Goal: Task Accomplishment & Management: Complete application form

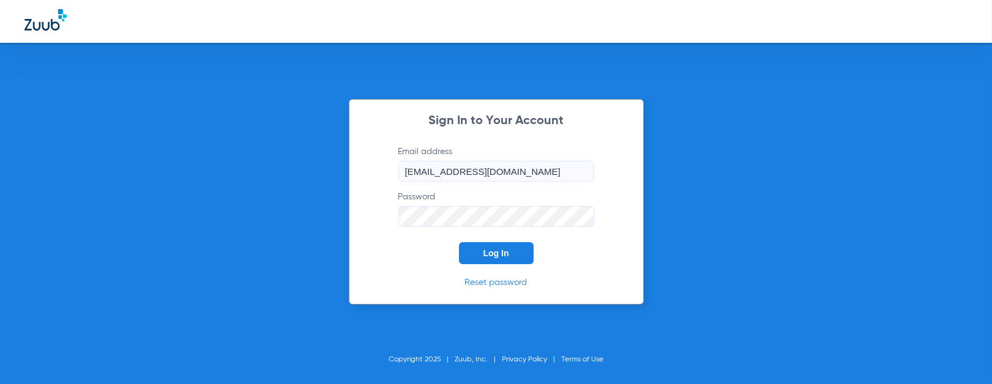
click at [491, 255] on span "Log In" at bounding box center [496, 253] width 26 height 10
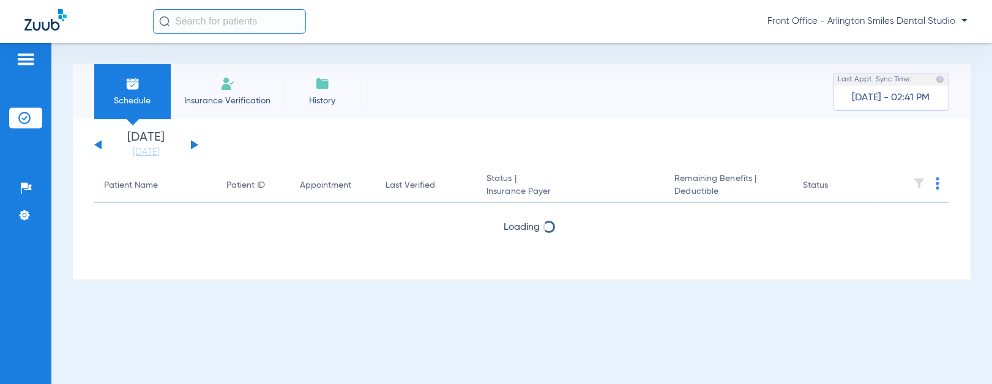
click at [223, 101] on span "Insurance Verification" at bounding box center [227, 101] width 95 height 12
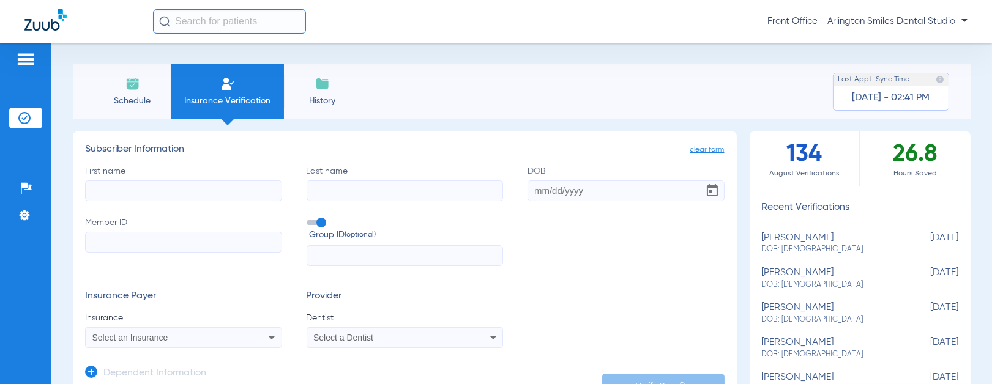
click at [147, 196] on input "First name" at bounding box center [183, 190] width 197 height 21
type input "N"
type input "[PERSON_NAME]"
drag, startPoint x: 158, startPoint y: 190, endPoint x: 11, endPoint y: 188, distance: 146.9
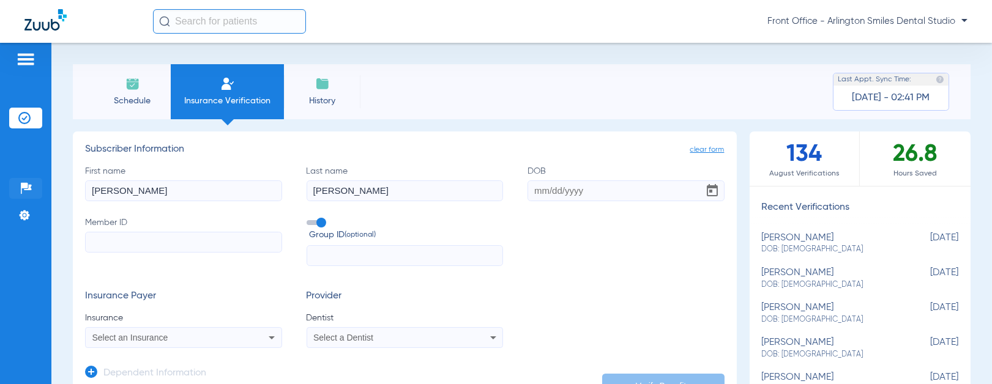
click at [11, 188] on div "Patients Insurance Verification Setup Help Center Settings Schedule Insurance V…" at bounding box center [496, 235] width 992 height 384
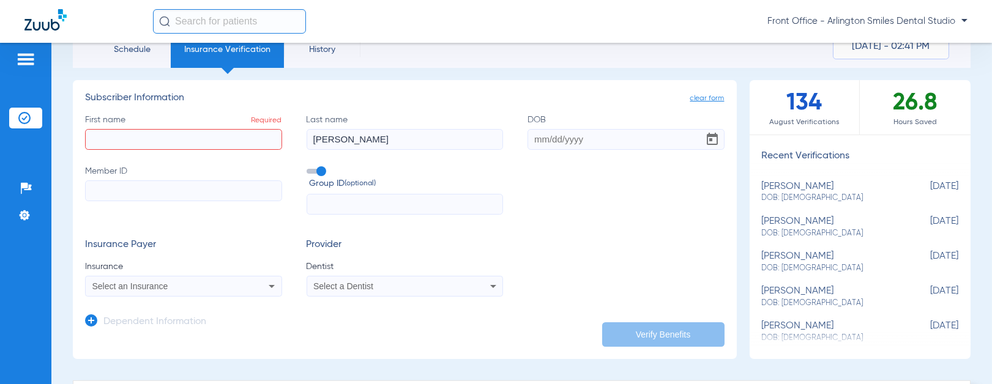
scroll to position [136, 0]
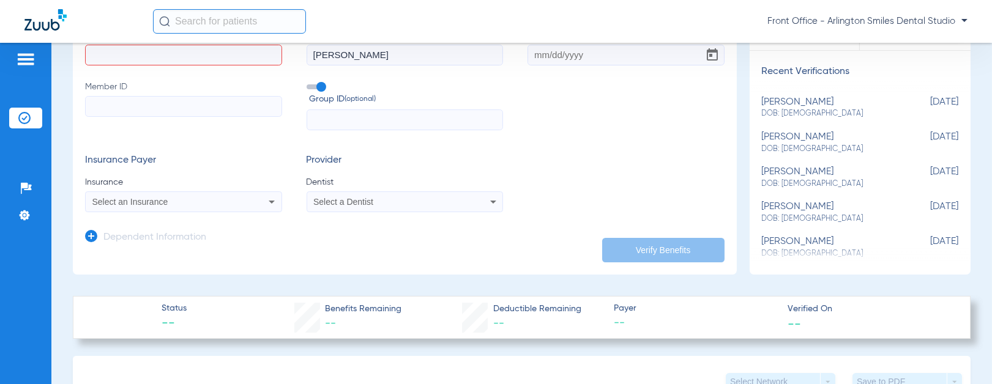
click at [142, 237] on h3 "Dependent Information" at bounding box center [154, 238] width 103 height 12
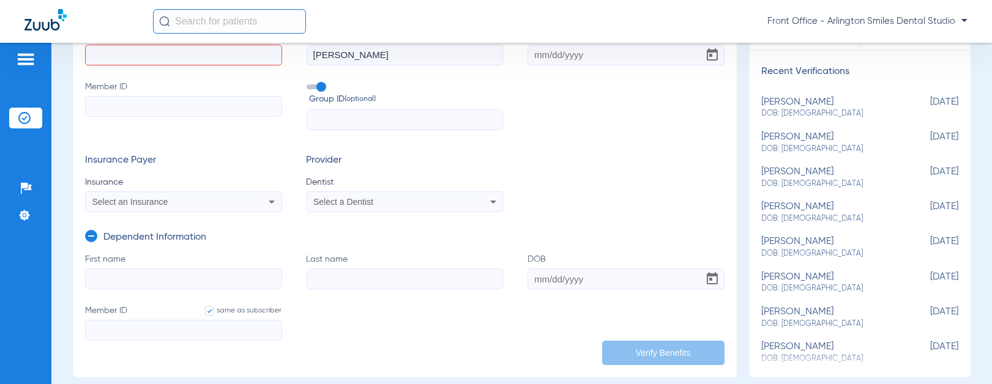
click at [157, 272] on input "First name" at bounding box center [183, 279] width 197 height 21
paste input "[PERSON_NAME]"
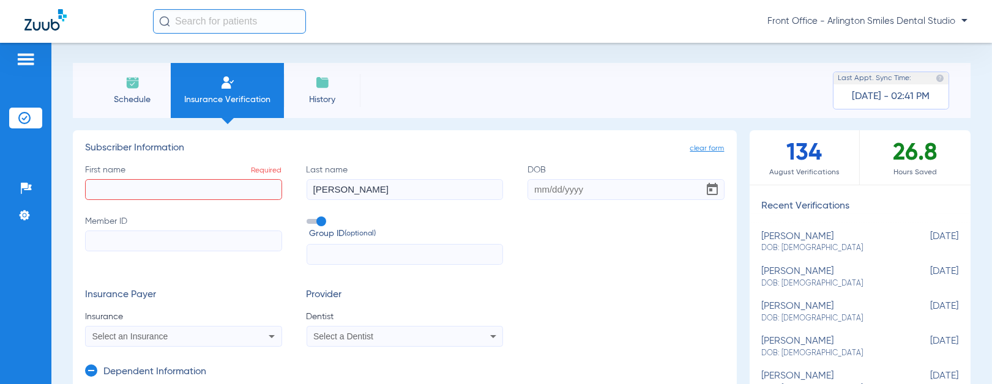
scroll to position [0, 0]
type input "[PERSON_NAME]"
drag, startPoint x: 363, startPoint y: 191, endPoint x: 212, endPoint y: 188, distance: 151.2
click at [212, 188] on div "First name Required Last name [PERSON_NAME] DOB Member ID Group ID (optional)" at bounding box center [404, 216] width 639 height 102
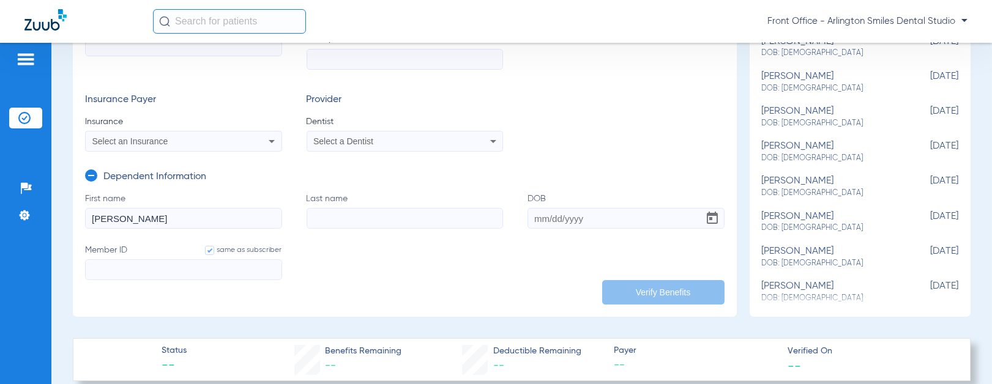
scroll to position [204, 0]
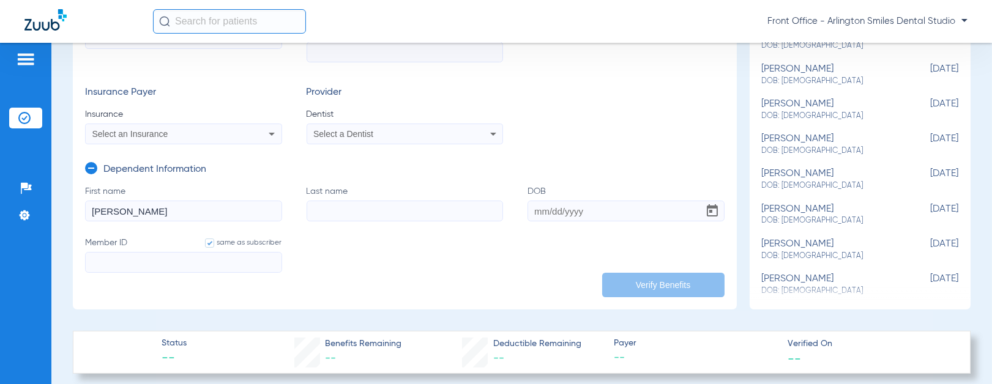
click at [327, 212] on input "Last name" at bounding box center [405, 211] width 197 height 21
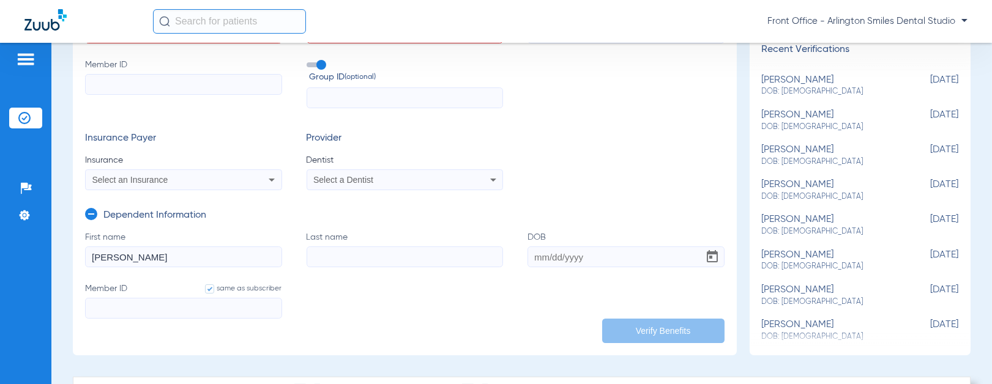
paste input "[PERSON_NAME]"
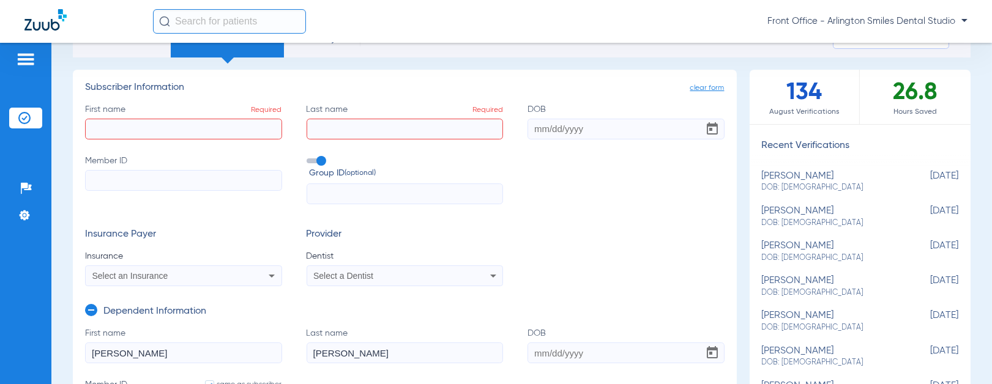
scroll to position [0, 0]
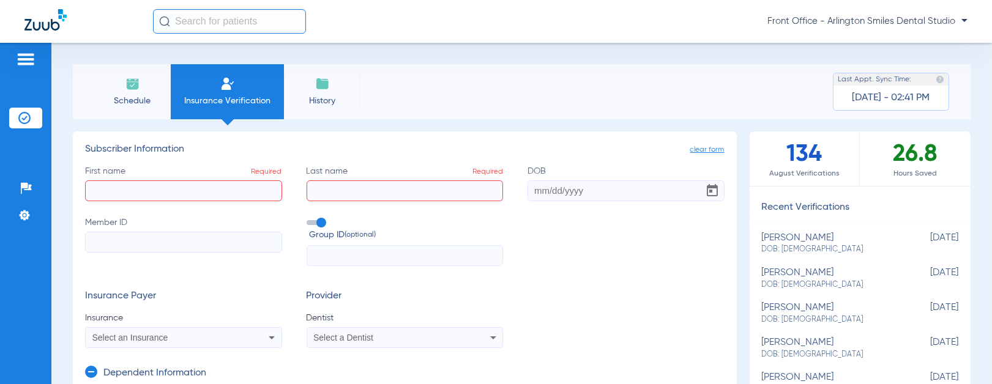
type input "[PERSON_NAME]"
click at [241, 192] on input "First name Required" at bounding box center [183, 190] width 197 height 21
type input "mirosla"
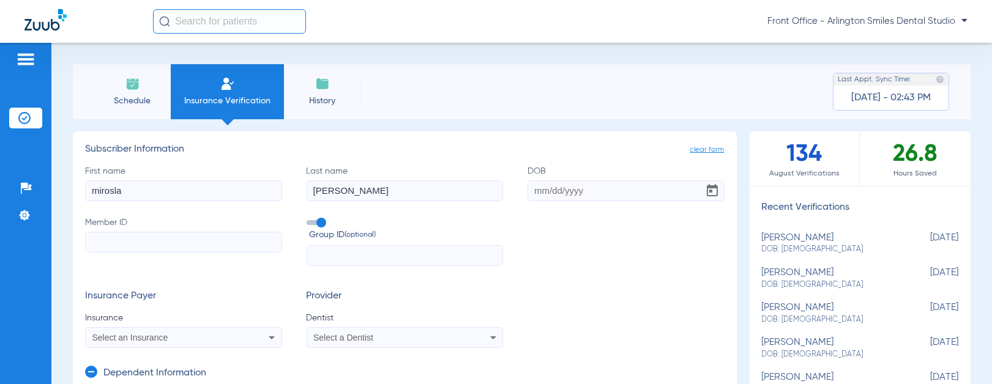
type input "[PERSON_NAME]"
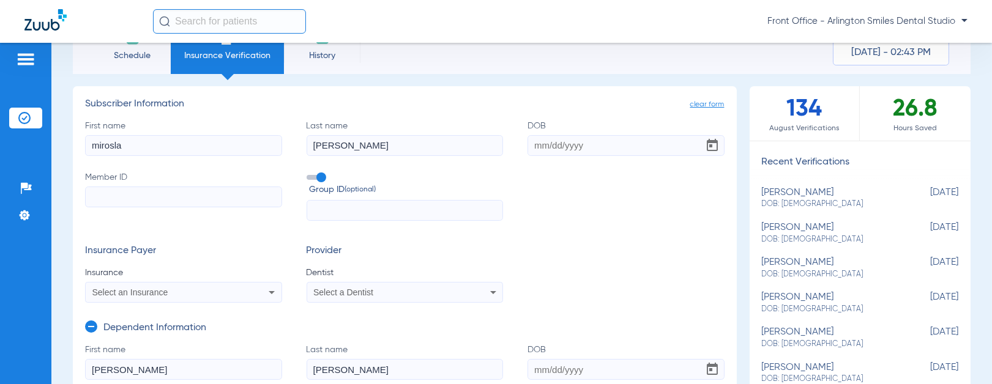
scroll to position [68, 0]
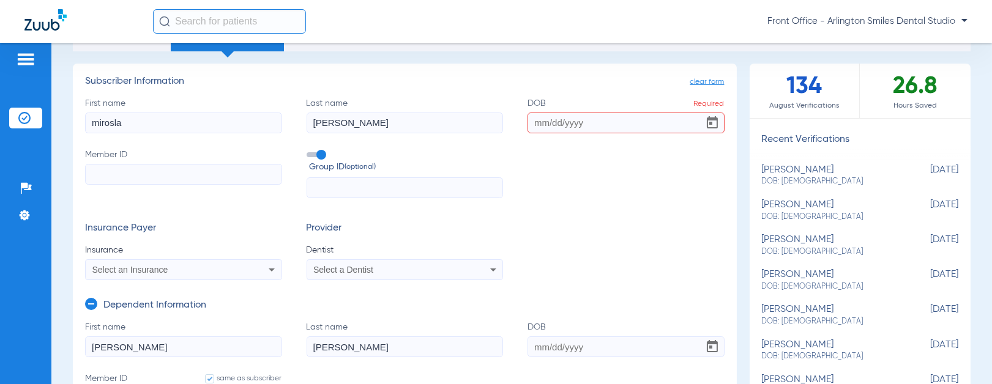
drag, startPoint x: 171, startPoint y: 123, endPoint x: -134, endPoint y: 75, distance: 309.1
click at [0, 75] on html "Front Office - Arlington Smiles Dental Studio Patients Insurance Verification S…" at bounding box center [496, 192] width 992 height 384
drag, startPoint x: 371, startPoint y: 129, endPoint x: 188, endPoint y: 97, distance: 185.8
click at [188, 97] on div "First name Required Last name [PERSON_NAME] Required Member ID Group ID (option…" at bounding box center [404, 148] width 639 height 102
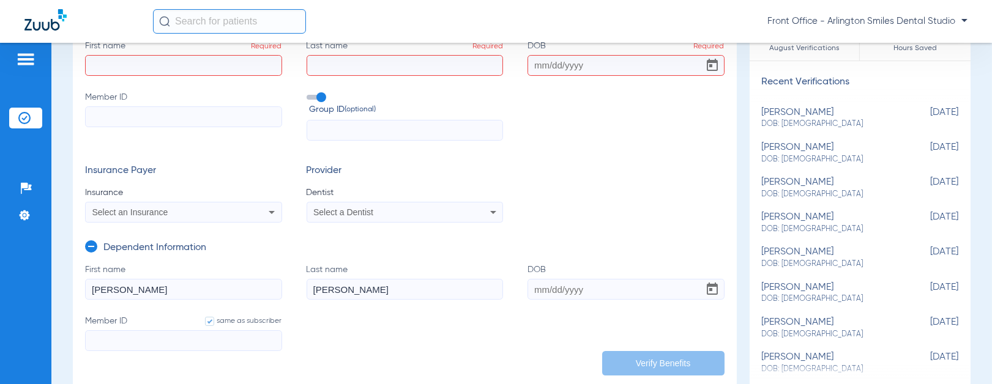
scroll to position [204, 0]
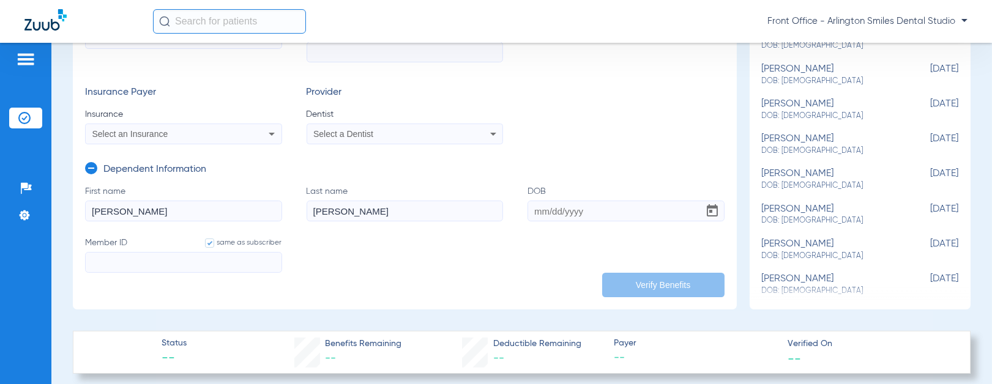
drag, startPoint x: 137, startPoint y: 223, endPoint x: 138, endPoint y: 210, distance: 12.9
click at [104, 217] on form "First name [PERSON_NAME] Last name [PERSON_NAME] Member ID same as subscriber" at bounding box center [404, 236] width 639 height 103
drag, startPoint x: 140, startPoint y: 210, endPoint x: -93, endPoint y: 203, distance: 232.6
click at [0, 203] on html "Front Office - Arlington Smiles Dental Studio Patients Insurance Verification S…" at bounding box center [496, 192] width 992 height 384
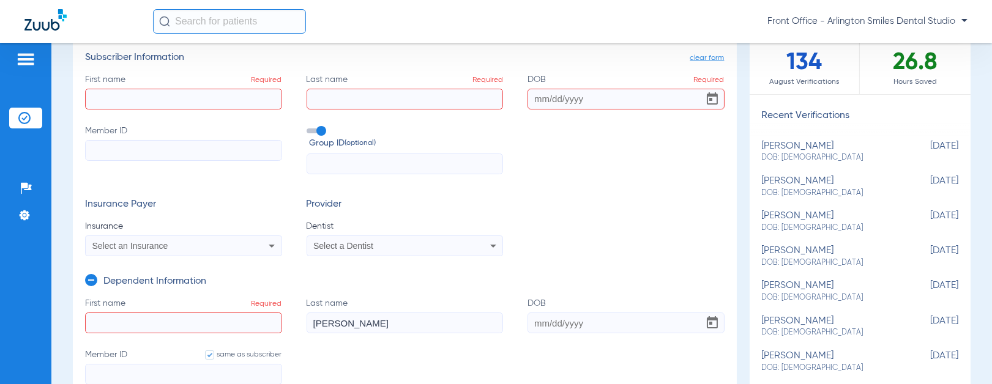
scroll to position [68, 0]
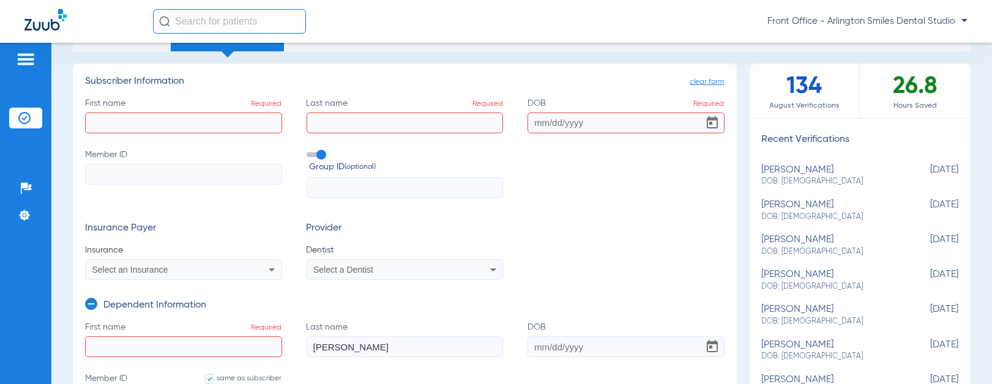
drag, startPoint x: 199, startPoint y: 90, endPoint x: 206, endPoint y: 110, distance: 21.3
click at [201, 95] on app-subscriber-form "Subscriber Information First name Required Last name Required DOB Required Memb…" at bounding box center [404, 178] width 639 height 204
click at [205, 120] on input "First name Required" at bounding box center [183, 123] width 197 height 21
paste input "[PERSON_NAME]"
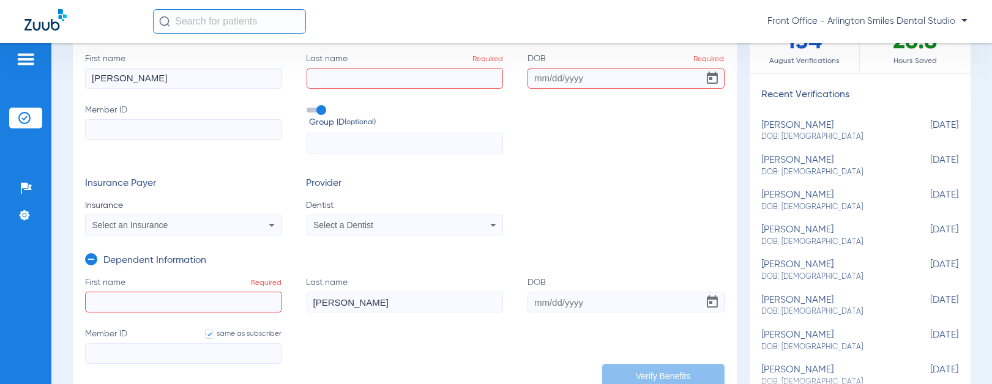
scroll to position [136, 0]
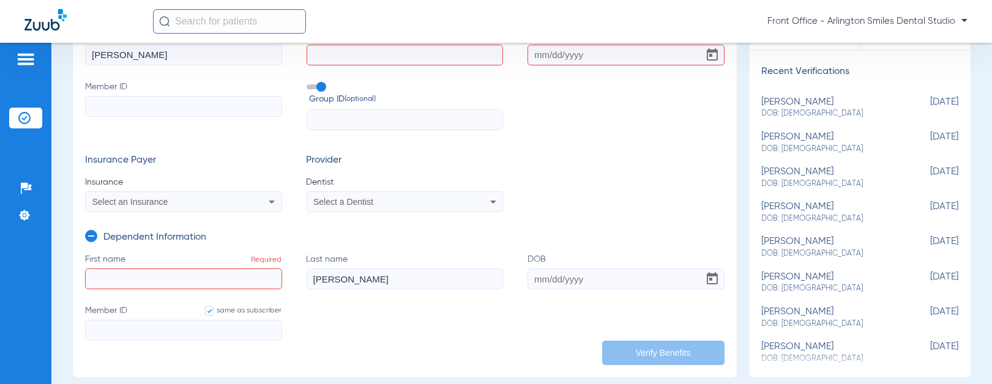
type input "[PERSON_NAME]"
drag, startPoint x: 371, startPoint y: 276, endPoint x: 233, endPoint y: 280, distance: 138.3
click at [233, 280] on form "First name Required Last name [PERSON_NAME] Member ID same as subscriber" at bounding box center [404, 304] width 639 height 103
click at [383, 55] on input "Last name Required" at bounding box center [405, 55] width 197 height 21
paste input "[PERSON_NAME]"
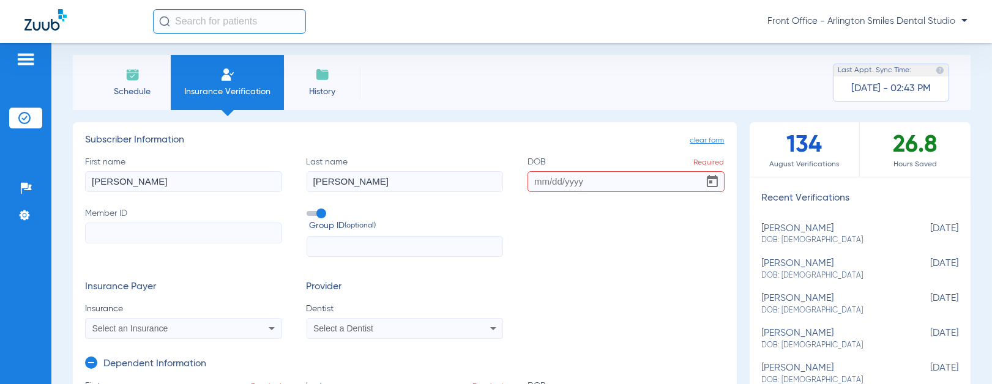
scroll to position [0, 0]
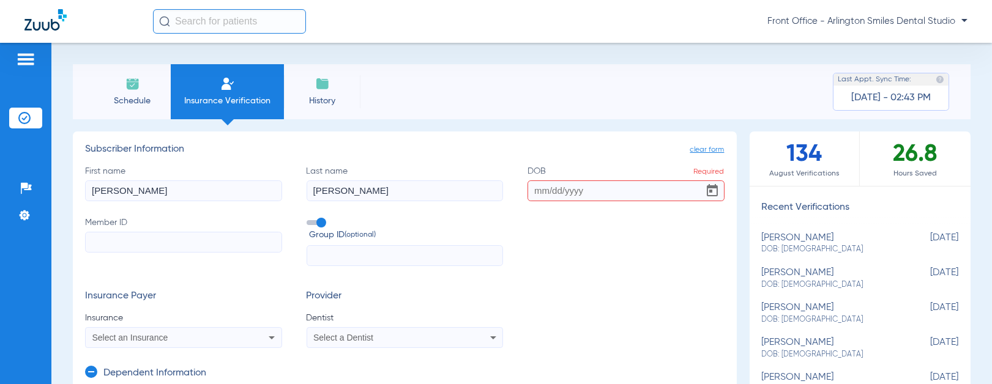
type input "[PERSON_NAME]"
click at [535, 188] on input "DOB Required" at bounding box center [625, 190] width 197 height 21
drag, startPoint x: 356, startPoint y: 160, endPoint x: 368, endPoint y: 159, distance: 11.7
click at [357, 160] on app-subscriber-form "Subscriber Information First name [PERSON_NAME] Last name [PERSON_NAME] DOB Req…" at bounding box center [404, 246] width 639 height 204
click at [546, 187] on input "DOB Required" at bounding box center [625, 190] width 197 height 21
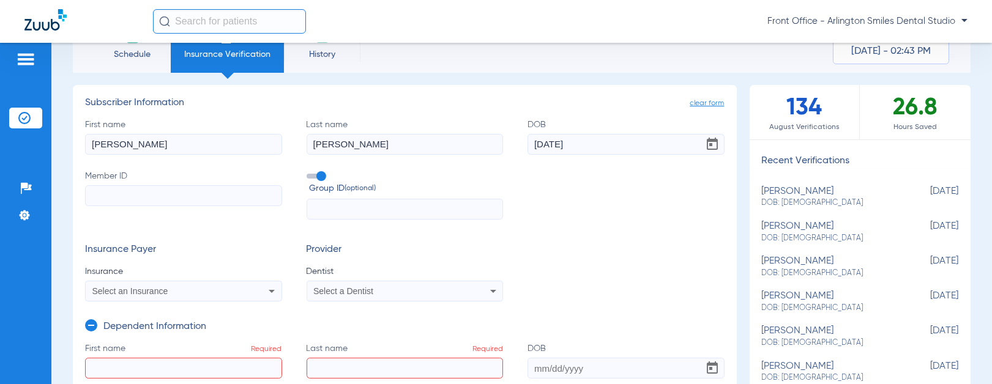
scroll to position [68, 0]
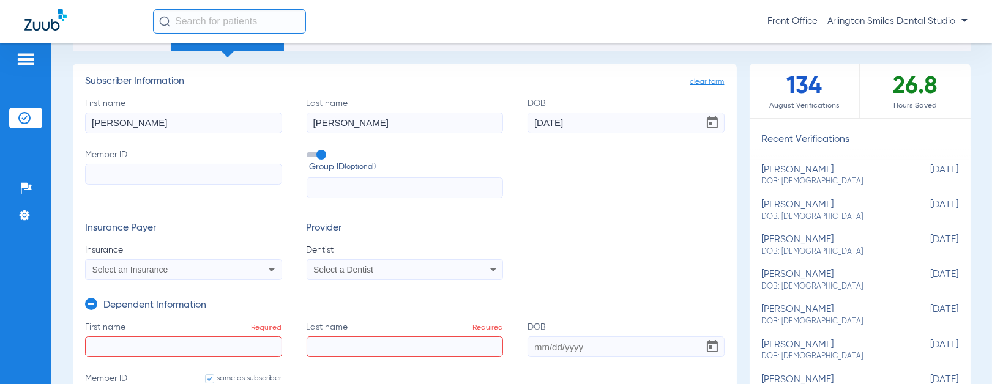
type input "[DATE]"
click at [209, 174] on input "Member ID" at bounding box center [183, 174] width 197 height 21
type input "w"
type input "w2"
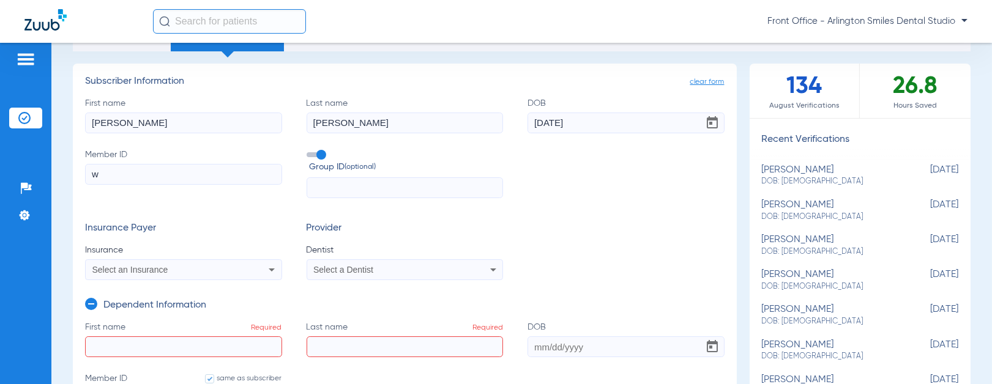
type input "w2"
type input "w27"
type input "w276"
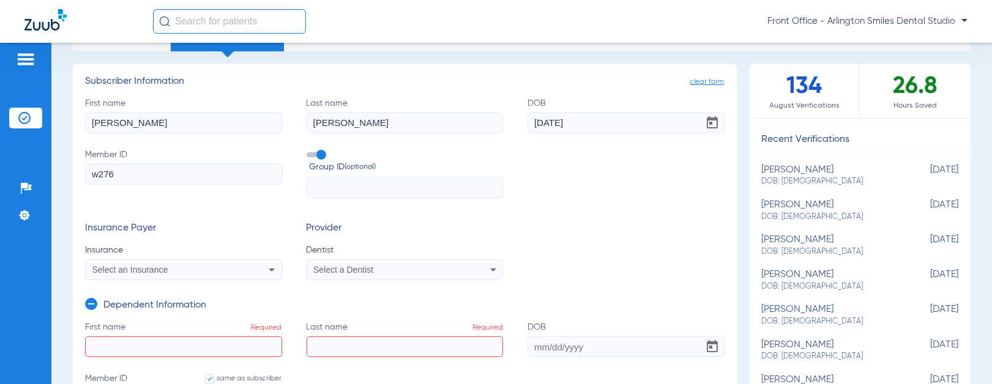
type input "w2763"
type input "w27630"
type input "w276306"
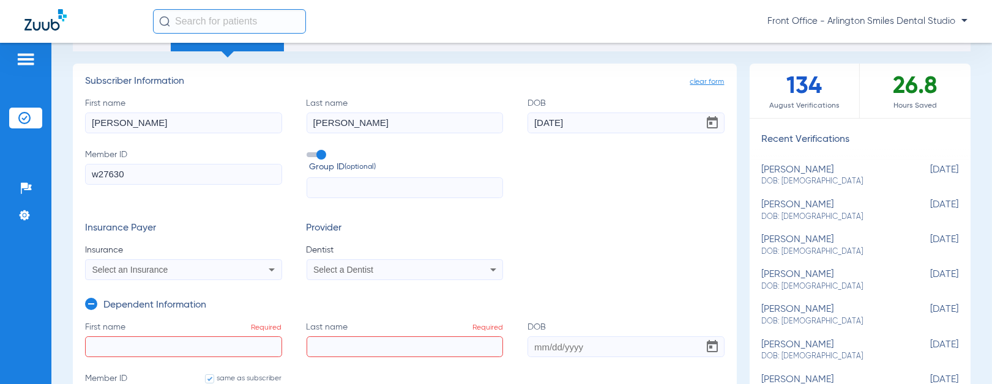
type input "w276306"
type input "w2763063"
type input "w27630637"
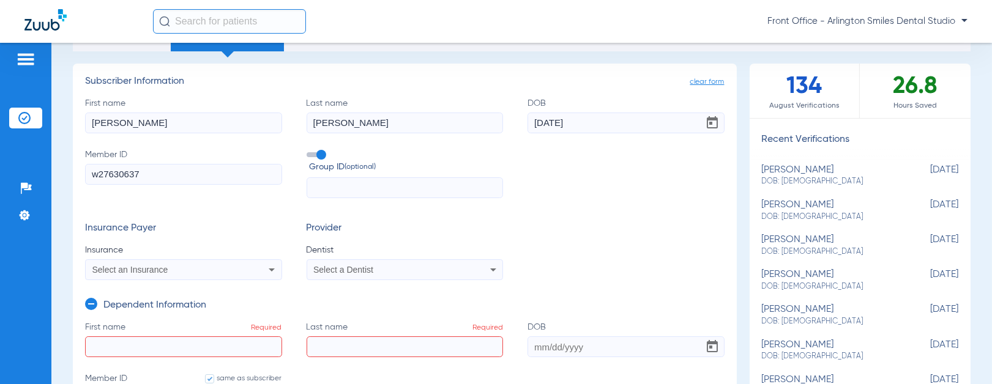
type input "w276306377"
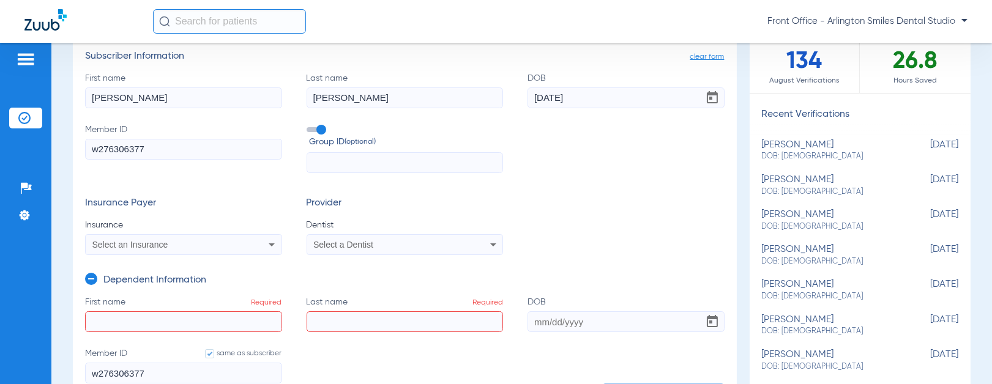
scroll to position [136, 0]
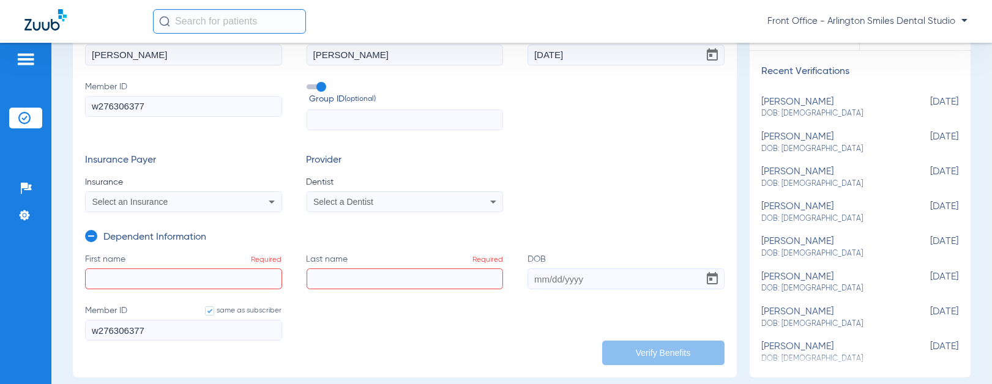
type input "w276306377"
click at [215, 205] on div "Select an Insurance" at bounding box center [165, 202] width 146 height 9
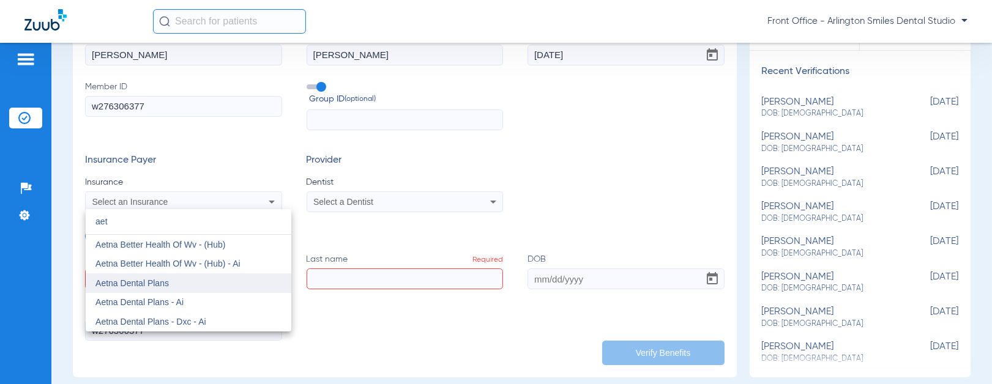
type input "aet"
click at [168, 281] on span "Aetna Dental Plans" at bounding box center [131, 283] width 73 height 10
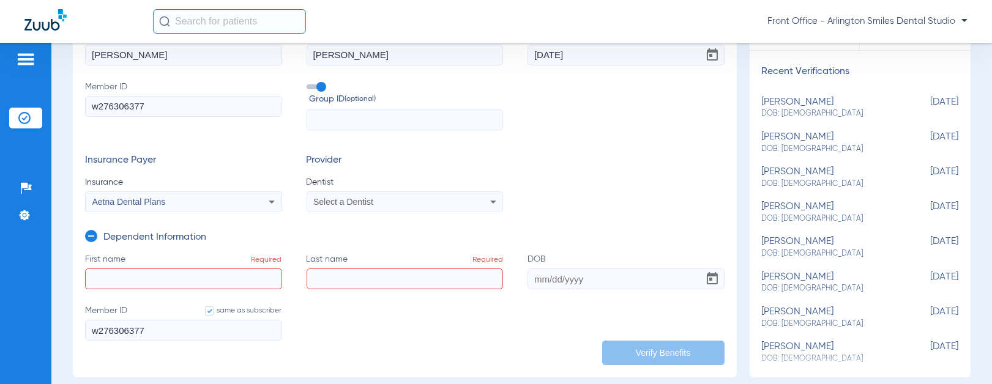
click at [378, 203] on div "Select a Dentist" at bounding box center [386, 202] width 146 height 9
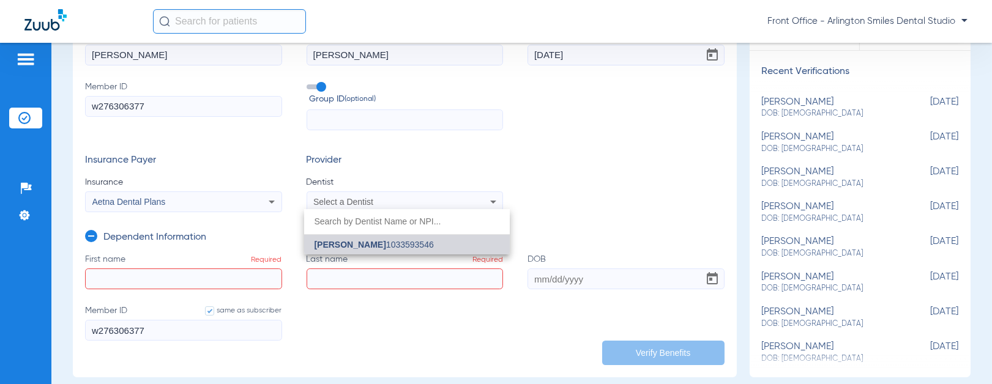
click at [372, 245] on span "[PERSON_NAME]" at bounding box center [350, 245] width 72 height 10
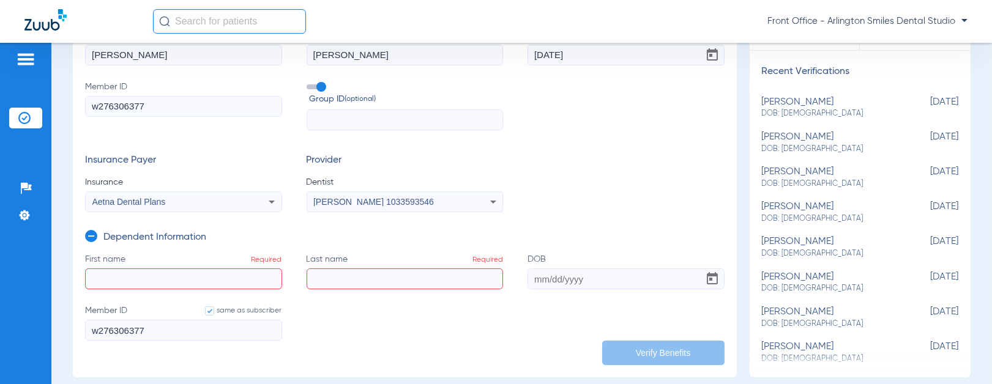
click at [92, 237] on icon at bounding box center [91, 236] width 12 height 12
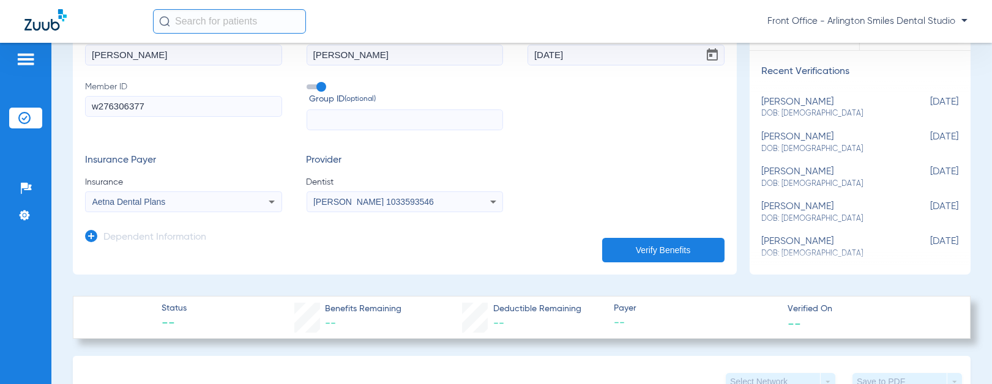
click at [682, 248] on button "Verify Benefits" at bounding box center [663, 250] width 122 height 24
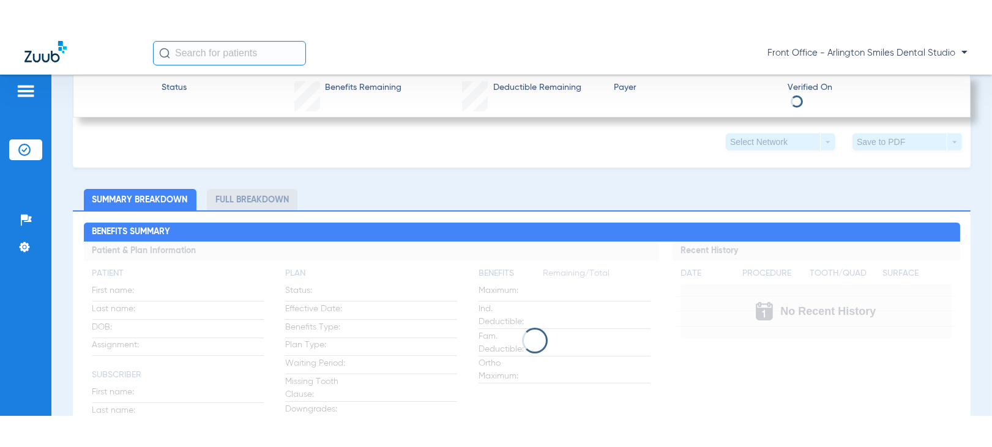
scroll to position [340, 0]
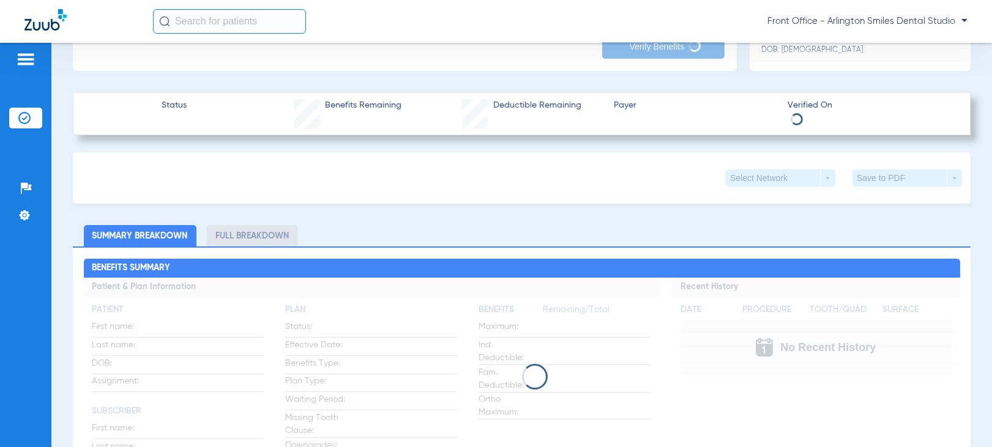
click at [729, 384] on app-loading-indicator at bounding box center [522, 377] width 876 height 198
drag, startPoint x: 498, startPoint y: 158, endPoint x: 506, endPoint y: 168, distance: 12.6
click at [502, 162] on div "Select Network arrow_drop_down Save to PDF arrow_drop_down" at bounding box center [522, 177] width 898 height 51
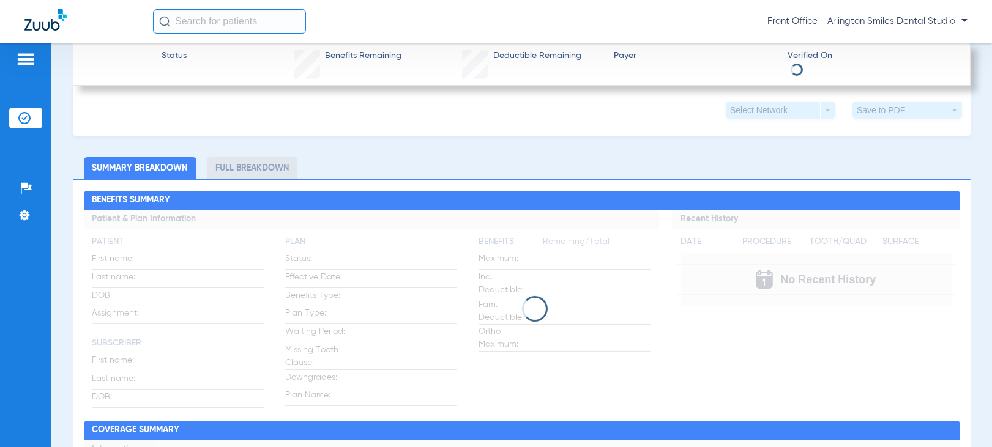
click at [499, 122] on div "Select Network arrow_drop_down Save to PDF arrow_drop_down" at bounding box center [522, 109] width 898 height 51
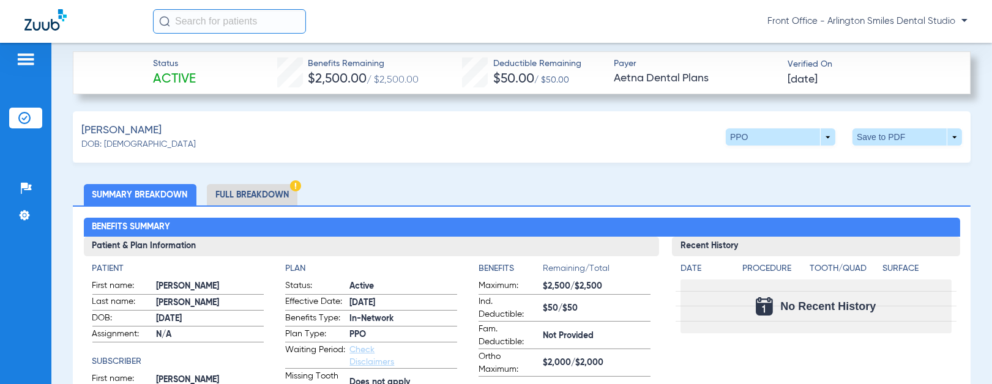
scroll to position [340, 0]
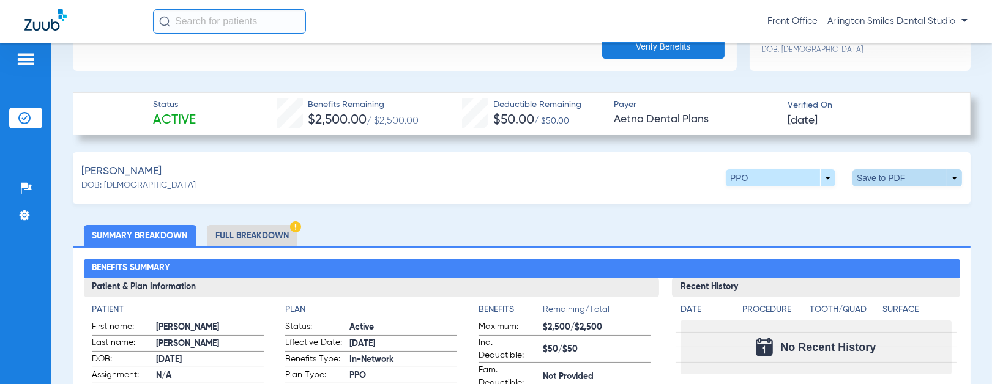
click at [864, 176] on span at bounding box center [907, 177] width 110 height 17
drag, startPoint x: 864, startPoint y: 202, endPoint x: 787, endPoint y: 199, distance: 76.5
click at [848, 202] on div "insert_drive_file Save to PDF" at bounding box center [849, 199] width 206 height 29
click at [787, 199] on span "Save to PDF" at bounding box center [805, 201] width 48 height 9
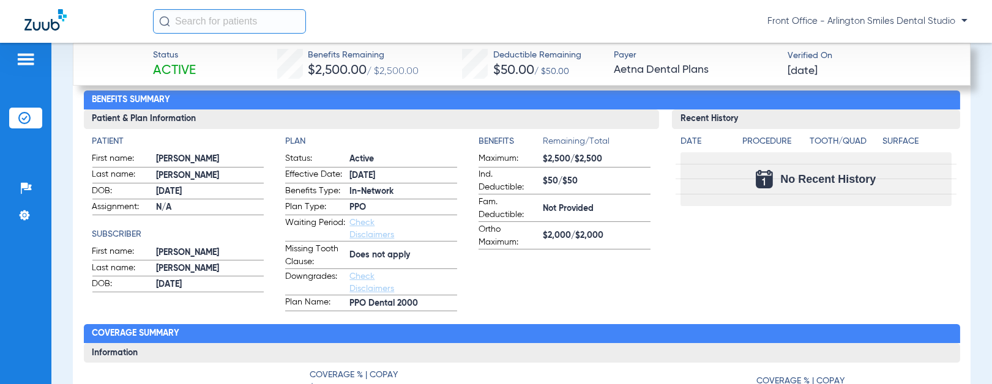
scroll to position [543, 0]
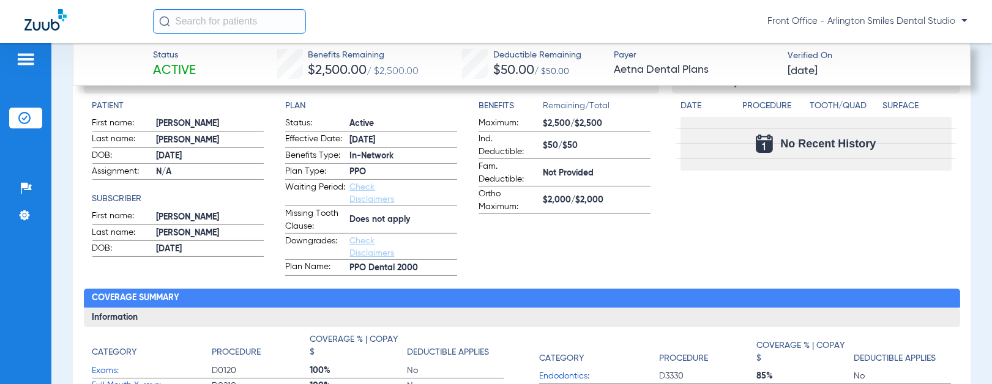
drag, startPoint x: 636, startPoint y: 225, endPoint x: 639, endPoint y: 234, distance: 10.3
click at [637, 226] on app-benefits-information "Benefits Remaining/Total Maximum: $2,500/$2,500 Ind. Deductible: $50/$50 Fam. D…" at bounding box center [564, 188] width 172 height 176
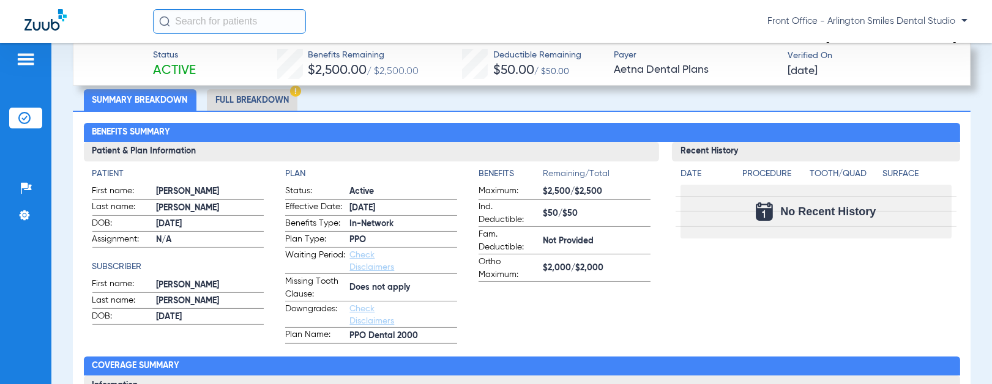
click at [255, 100] on li "Full Breakdown" at bounding box center [252, 99] width 91 height 21
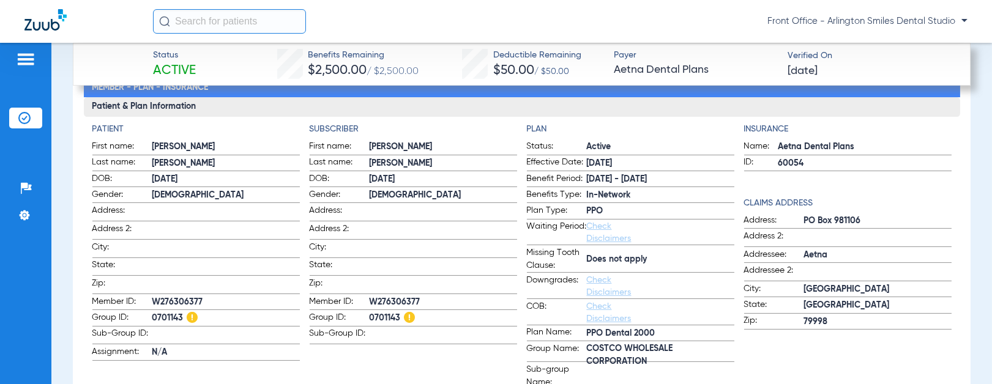
scroll to position [543, 0]
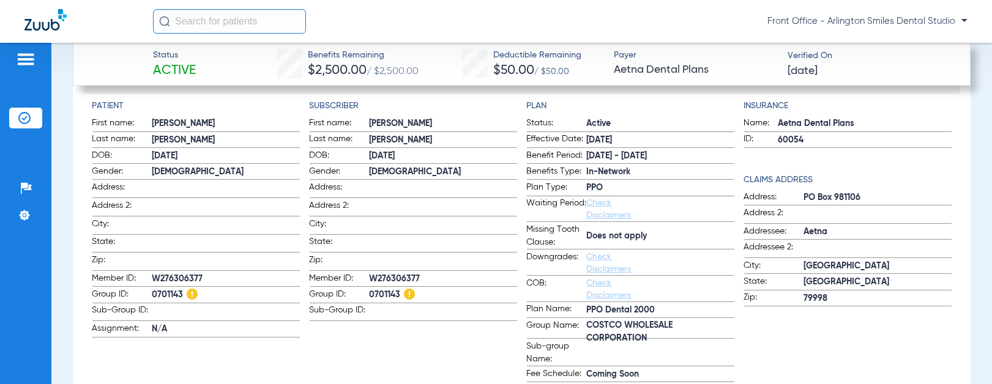
drag, startPoint x: 153, startPoint y: 273, endPoint x: 206, endPoint y: 274, distance: 52.6
click at [206, 274] on span "W276306377" at bounding box center [225, 279] width 147 height 13
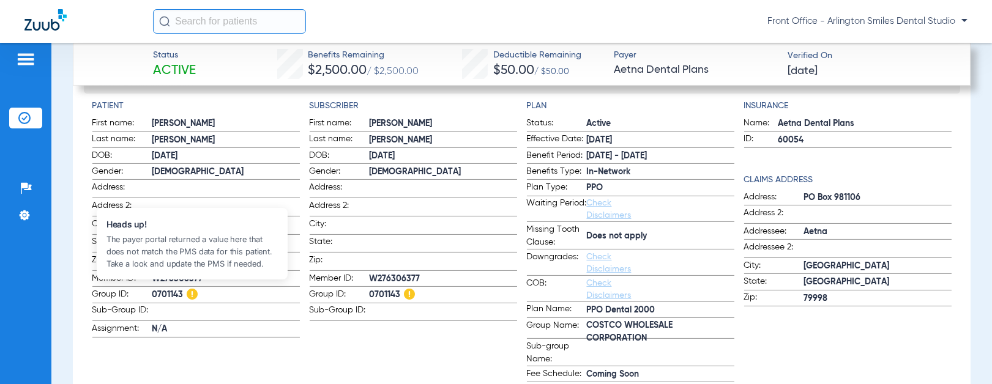
copy span "W276306377"
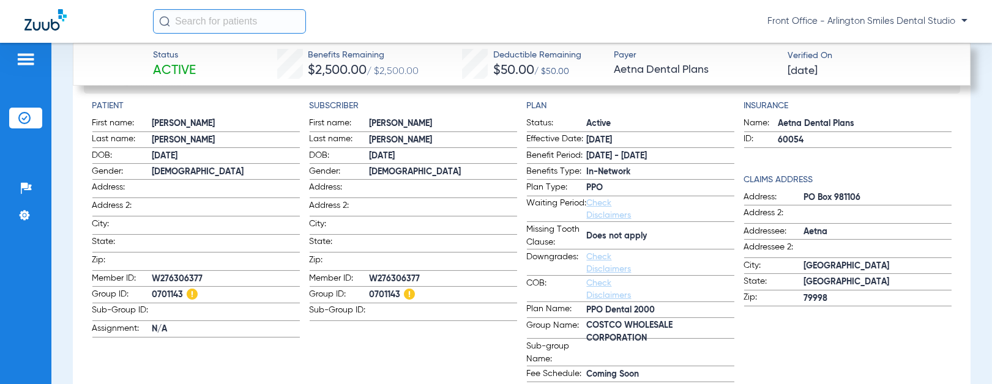
drag, startPoint x: 321, startPoint y: 338, endPoint x: 335, endPoint y: 308, distance: 33.4
click at [321, 339] on app-subscriber-information "Subscriber First name: [PERSON_NAME] Last name: [PERSON_NAME]: [DEMOGRAPHIC_DAT…" at bounding box center [413, 255] width 207 height 310
click at [26, 66] on img at bounding box center [26, 59] width 20 height 15
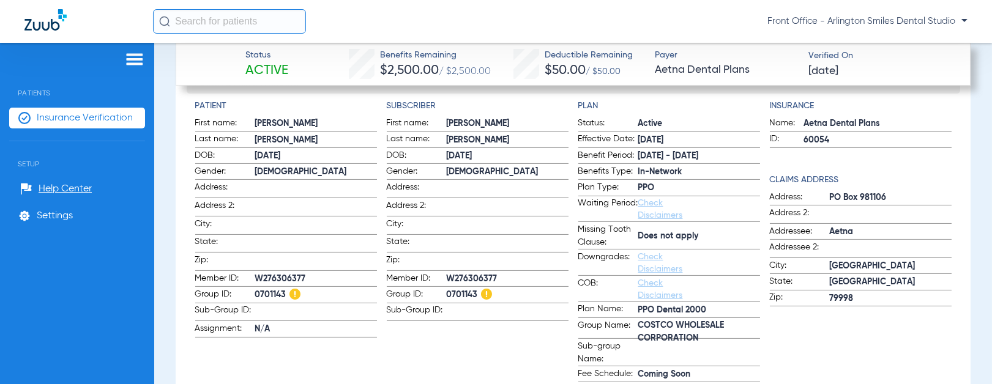
click at [169, 182] on div "Schedule Insurance Verification History Last Appt. Sync Time: [DATE] - 03:20 PM…" at bounding box center [573, 213] width 838 height 341
click at [68, 112] on span "Insurance Verification" at bounding box center [85, 118] width 96 height 12
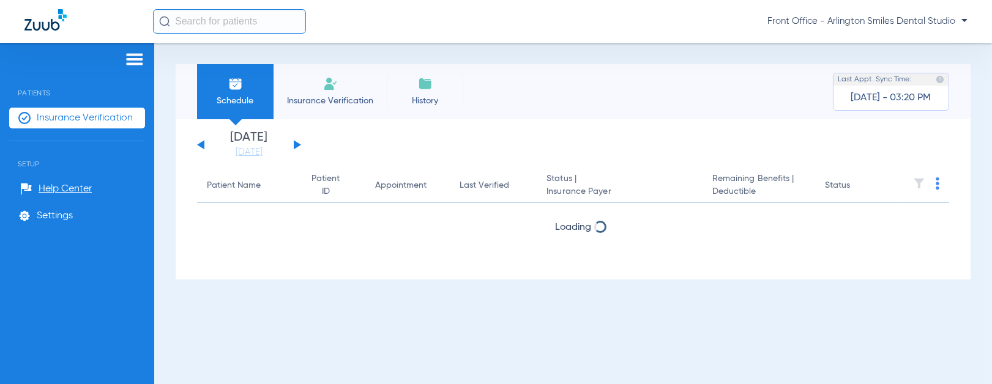
click at [129, 62] on img at bounding box center [135, 59] width 20 height 15
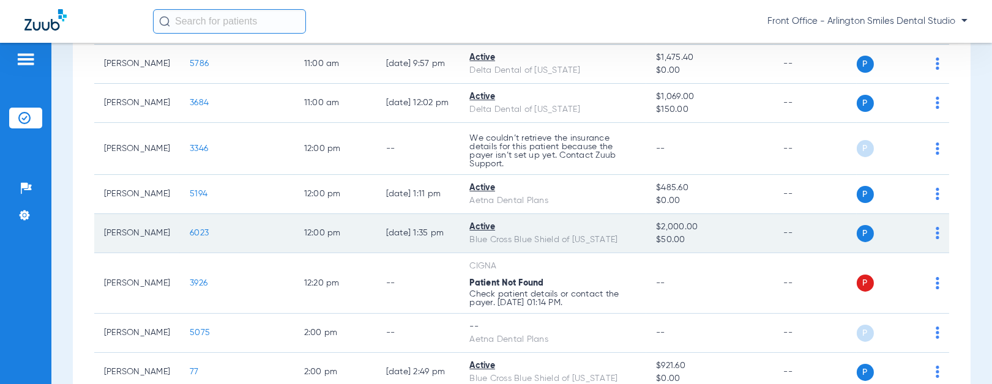
scroll to position [475, 0]
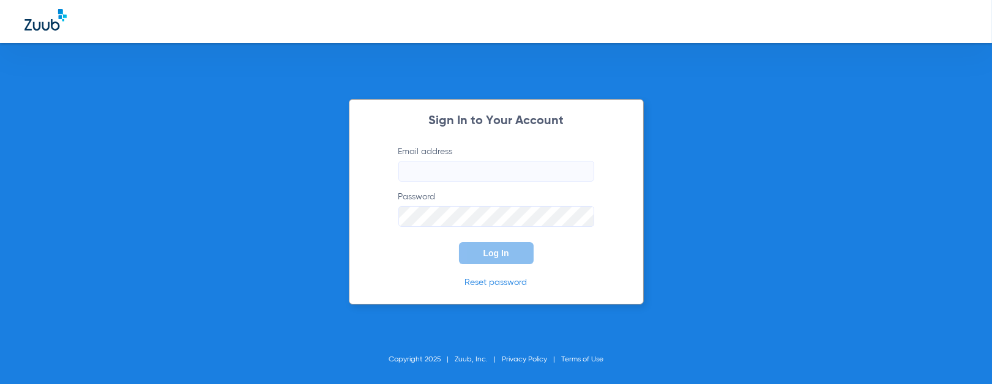
type input "[EMAIL_ADDRESS][DOMAIN_NAME]"
click at [500, 255] on span "Log In" at bounding box center [496, 253] width 26 height 10
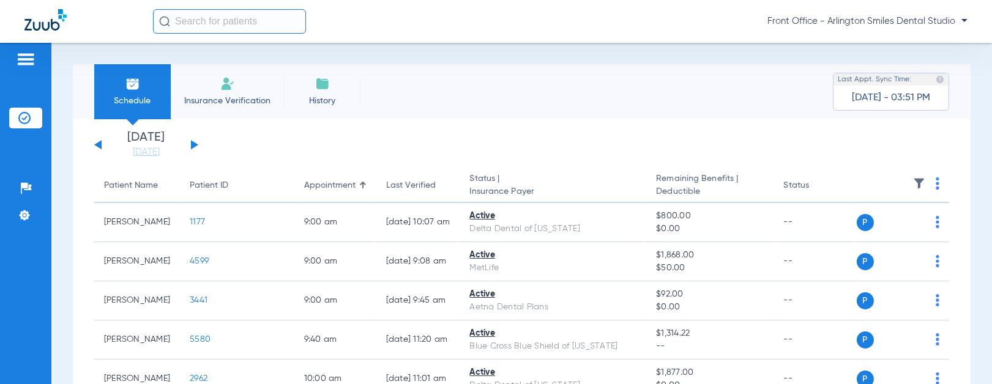
click at [100, 154] on div "[DATE] [DATE] [DATE] [DATE] [DATE] [DATE] [DATE] [DATE] [DATE] [DATE] [DATE] [D…" at bounding box center [146, 145] width 104 height 27
click at [132, 153] on link "[DATE]" at bounding box center [146, 152] width 73 height 12
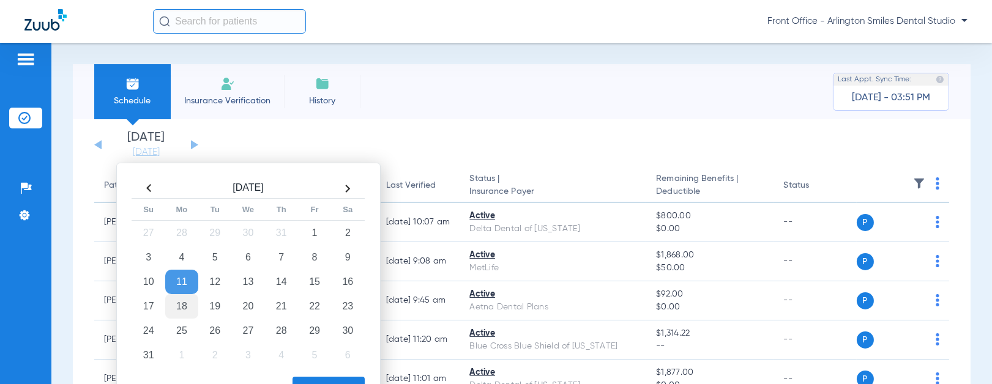
click at [186, 302] on td "18" at bounding box center [181, 306] width 33 height 24
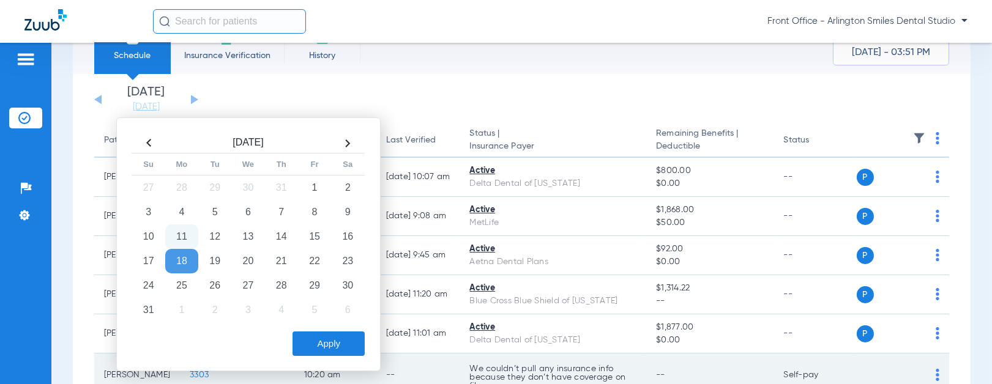
scroll to position [68, 0]
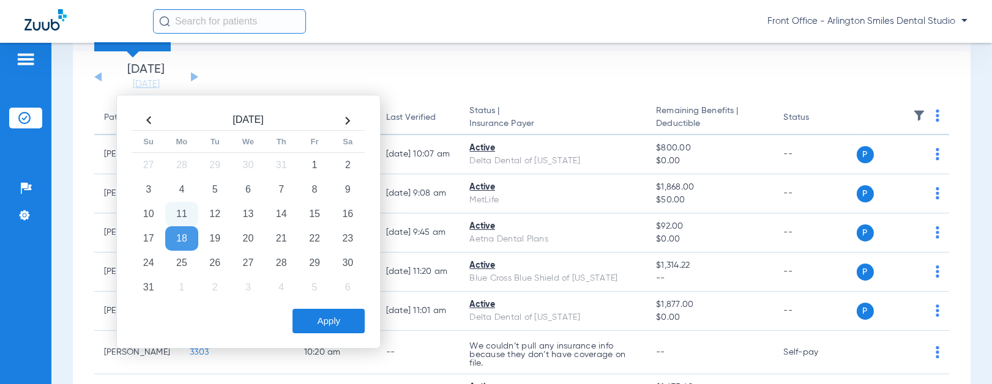
click at [332, 326] on button "Apply" at bounding box center [328, 321] width 72 height 24
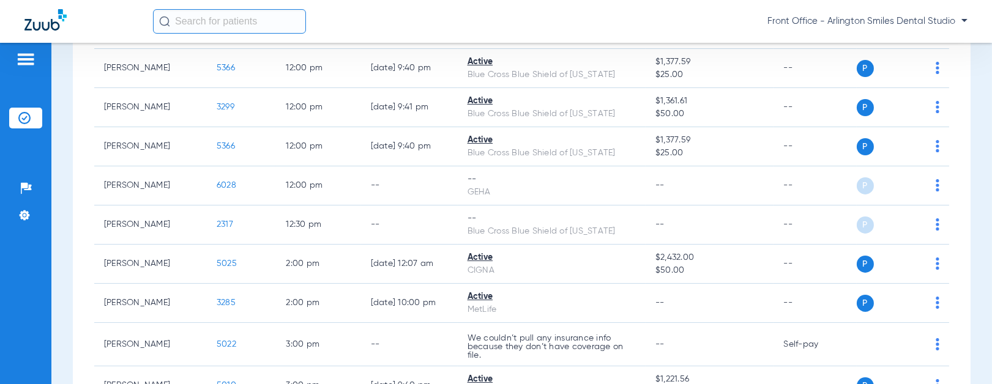
scroll to position [407, 0]
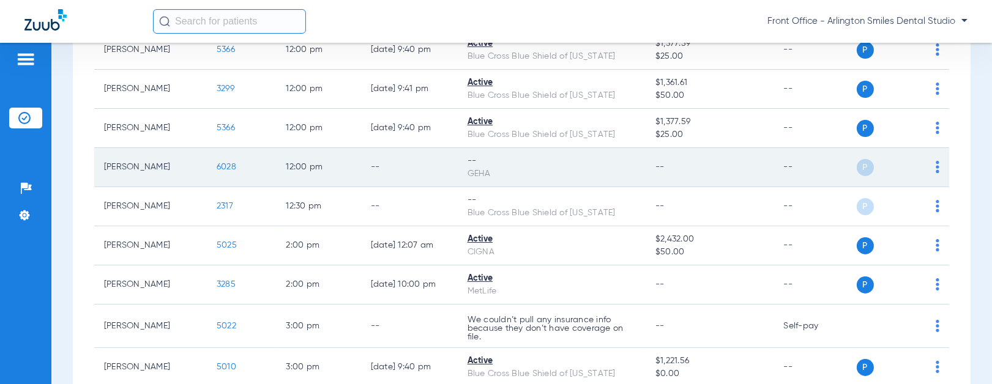
click at [936, 168] on img at bounding box center [938, 167] width 4 height 12
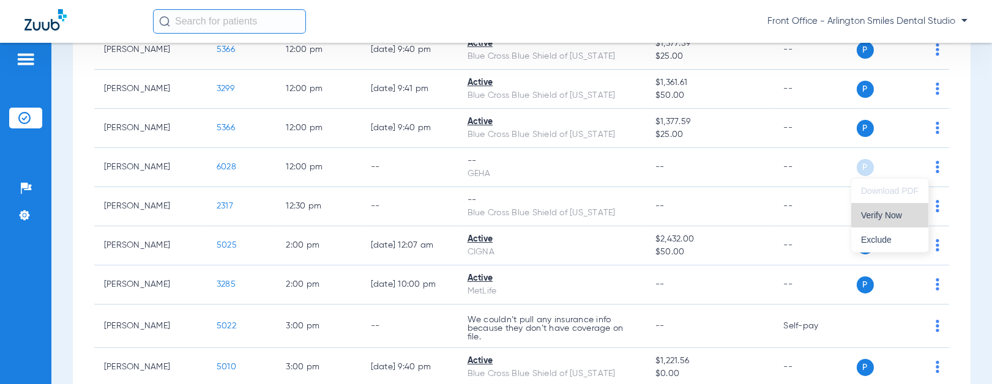
click at [888, 218] on span "Verify Now" at bounding box center [890, 215] width 58 height 9
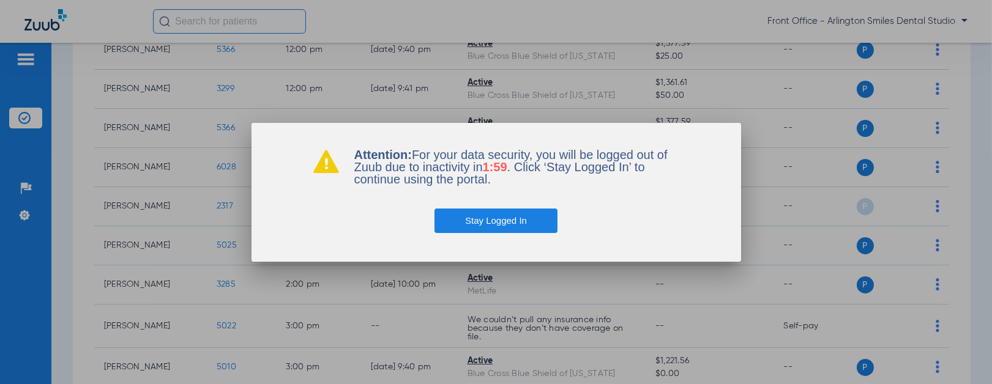
click at [105, 32] on div at bounding box center [496, 192] width 992 height 384
click at [497, 223] on button "Stay Logged In" at bounding box center [495, 221] width 123 height 24
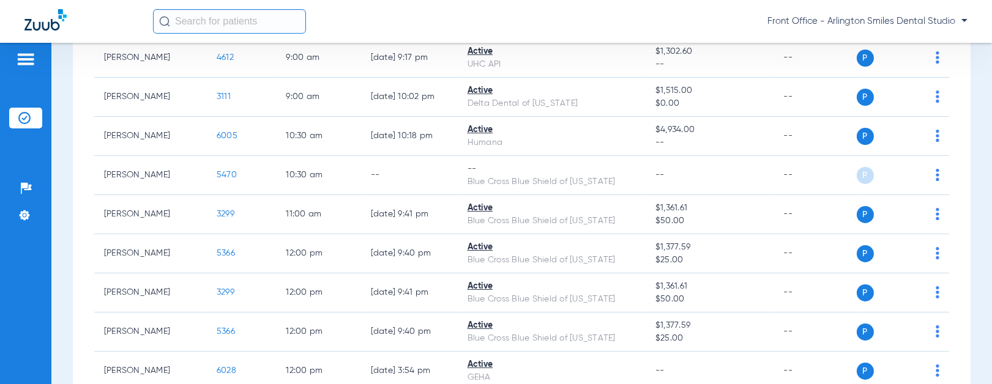
scroll to position [0, 0]
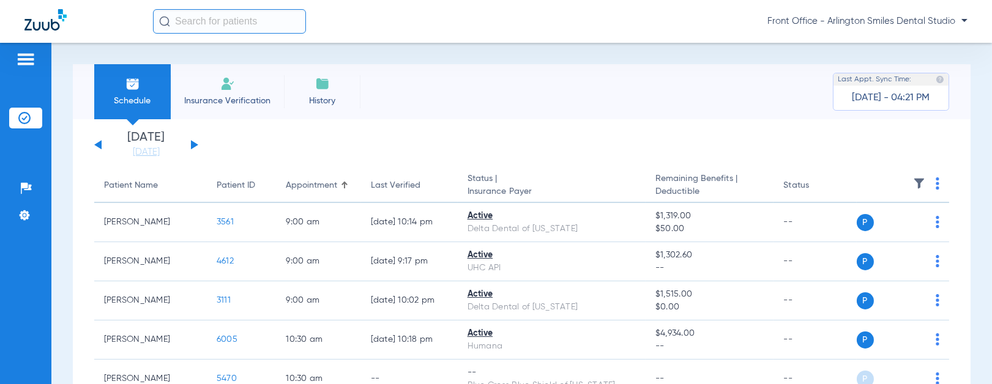
click at [226, 90] on img at bounding box center [227, 83] width 15 height 15
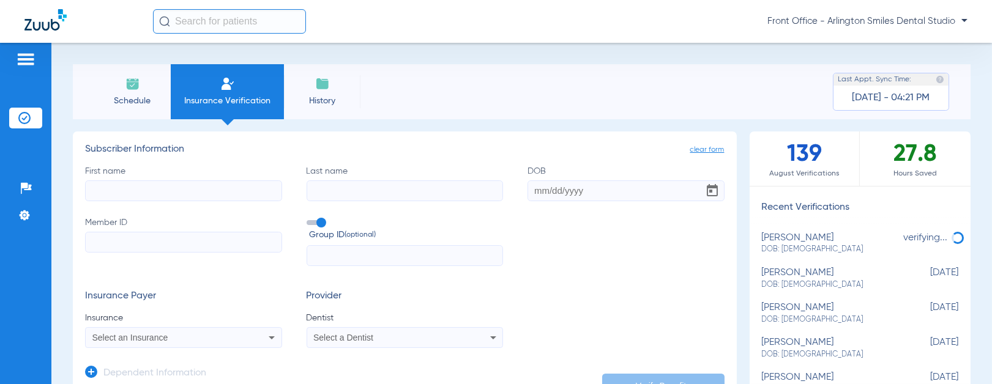
click at [178, 196] on input "First name" at bounding box center [183, 190] width 197 height 21
type input "[PERSON_NAME]"
click at [542, 191] on input "DOB" at bounding box center [625, 190] width 197 height 21
type input "[DATE]"
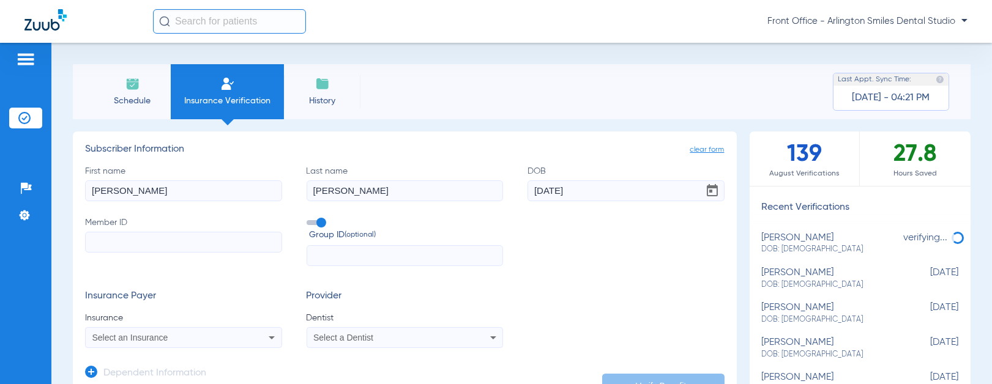
click at [144, 242] on input "Member ID" at bounding box center [183, 242] width 197 height 21
click at [455, 82] on div "Schedule Insurance Verification History Last Appt. Sync Time: [DATE] - 04:24 PM" at bounding box center [522, 91] width 898 height 55
click at [122, 242] on input "l" at bounding box center [183, 242] width 197 height 21
drag, startPoint x: 135, startPoint y: 244, endPoint x: 52, endPoint y: 244, distance: 83.2
click at [52, 244] on div "Schedule Insurance Verification History Last Appt. Sync Time: [DATE] - 04:29 PM…" at bounding box center [521, 213] width 940 height 341
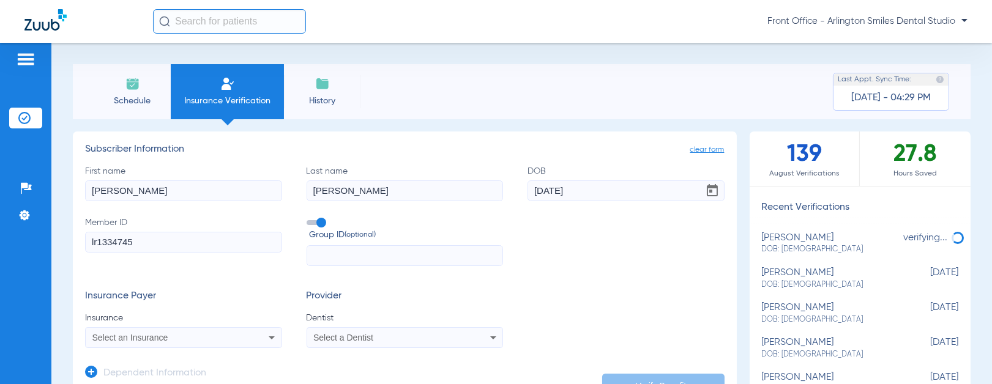
scroll to position [68, 0]
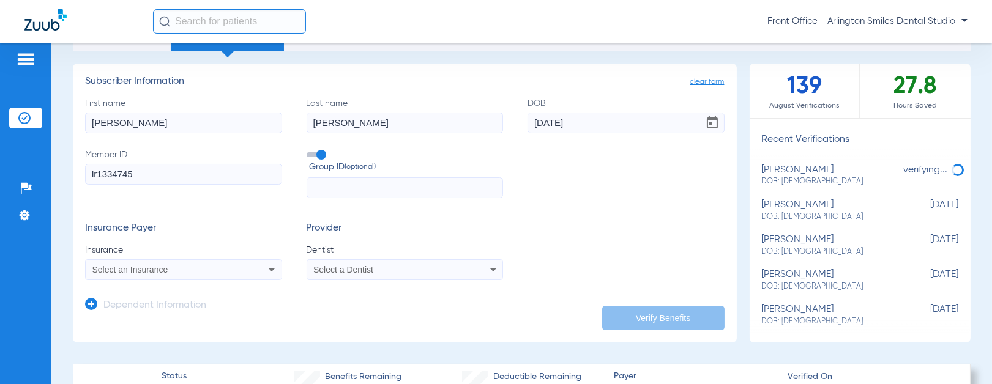
type input "lr1334745"
click at [174, 267] on div "Select an Insurance" at bounding box center [165, 270] width 146 height 9
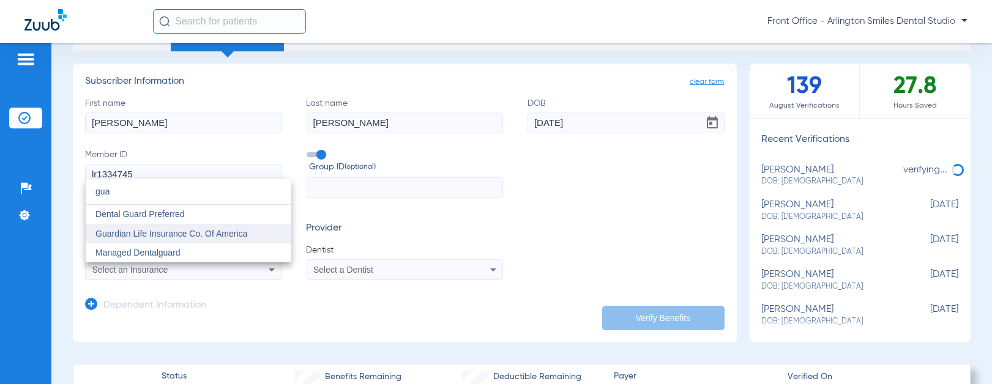
type input "gua"
click at [154, 231] on span "Guardian Life Insurance Co. Of America" at bounding box center [171, 234] width 152 height 10
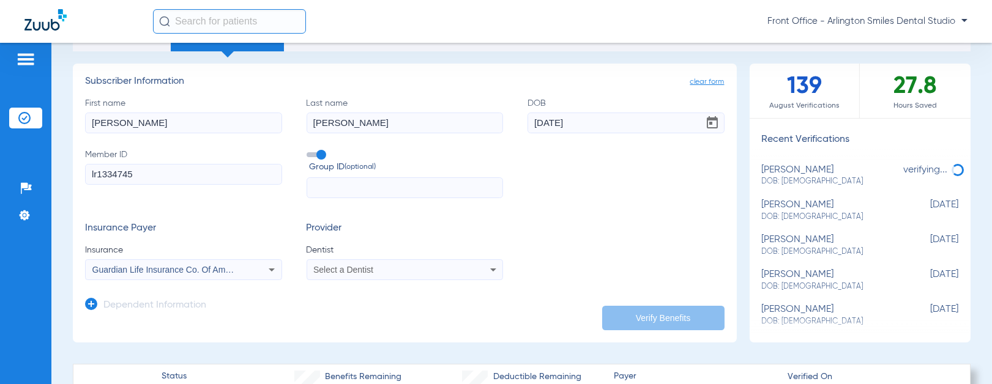
click at [387, 274] on div "Select a Dentist" at bounding box center [405, 269] width 196 height 15
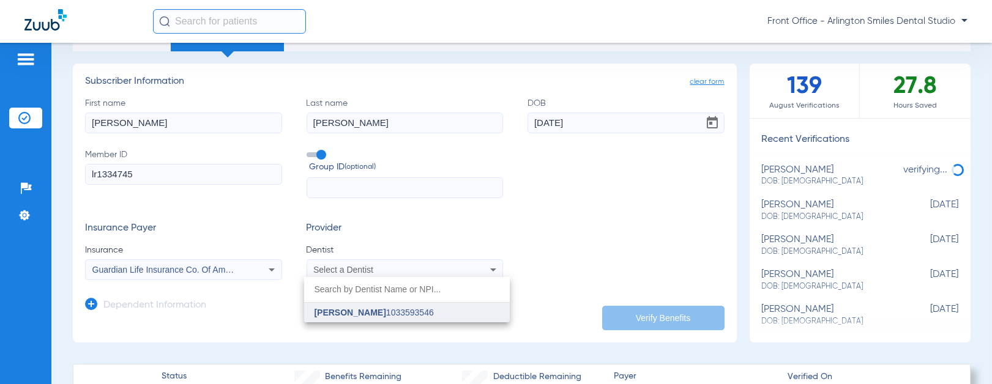
click at [399, 314] on span "[PERSON_NAME] 1033593546" at bounding box center [373, 312] width 119 height 9
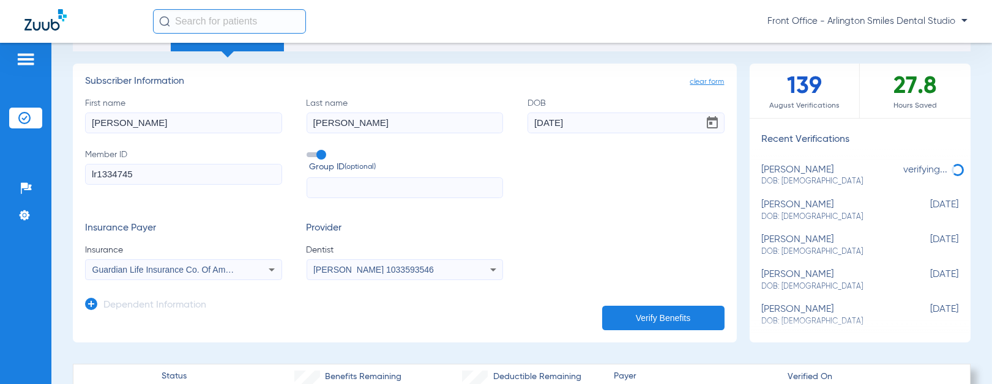
click at [683, 318] on button "Verify Benefits" at bounding box center [663, 318] width 122 height 24
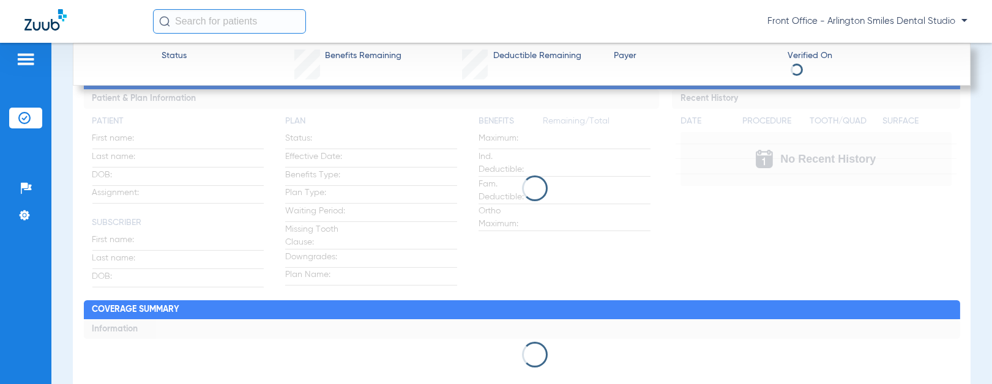
scroll to position [543, 0]
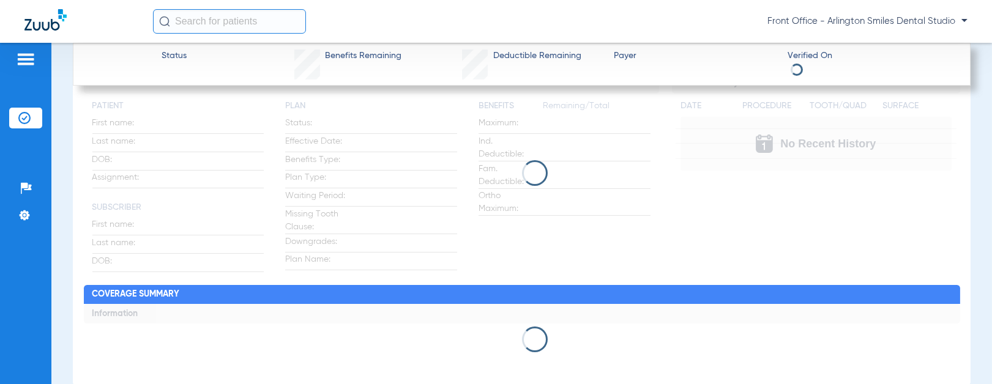
click at [241, 173] on div at bounding box center [522, 173] width 876 height 26
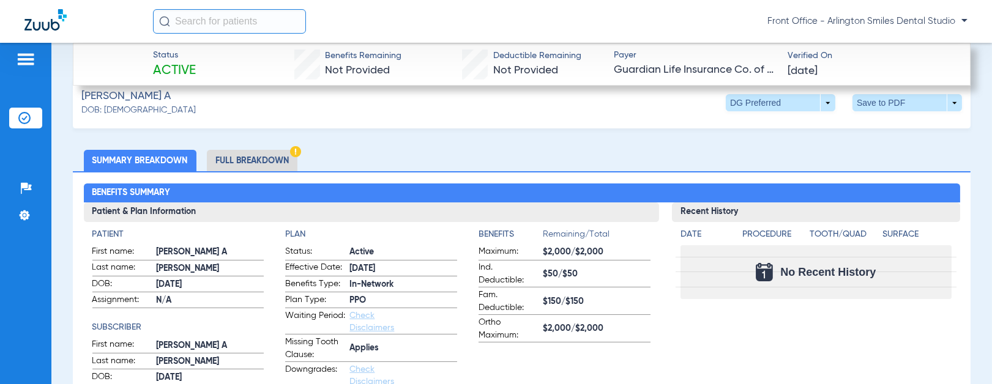
scroll to position [407, 0]
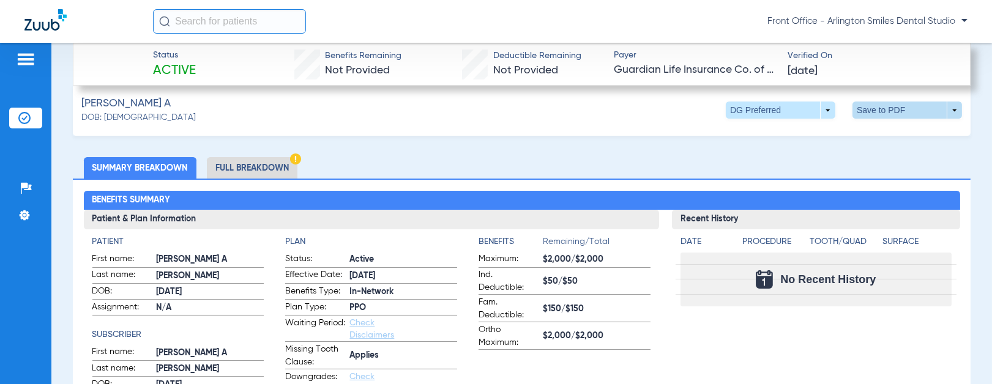
click at [903, 112] on span at bounding box center [907, 109] width 29 height 29
click at [804, 136] on span "Save to PDF" at bounding box center [805, 133] width 48 height 9
click at [261, 162] on li "Full Breakdown" at bounding box center [252, 167] width 91 height 21
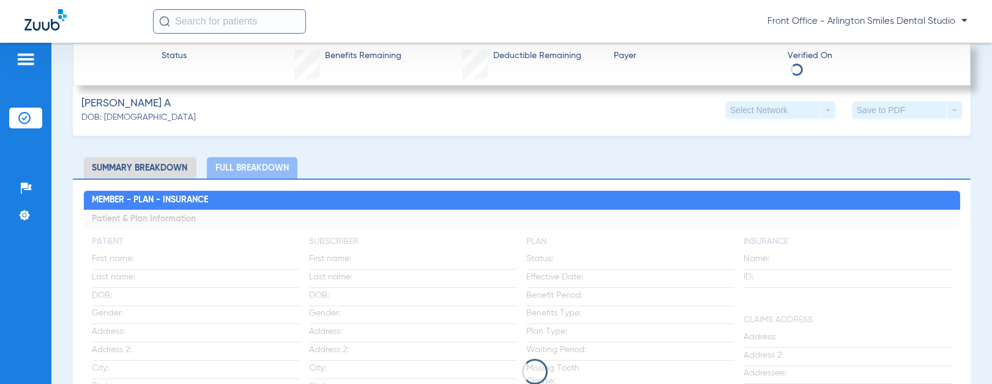
click at [433, 168] on ul "Summary Breakdown Full Breakdown" at bounding box center [522, 167] width 898 height 21
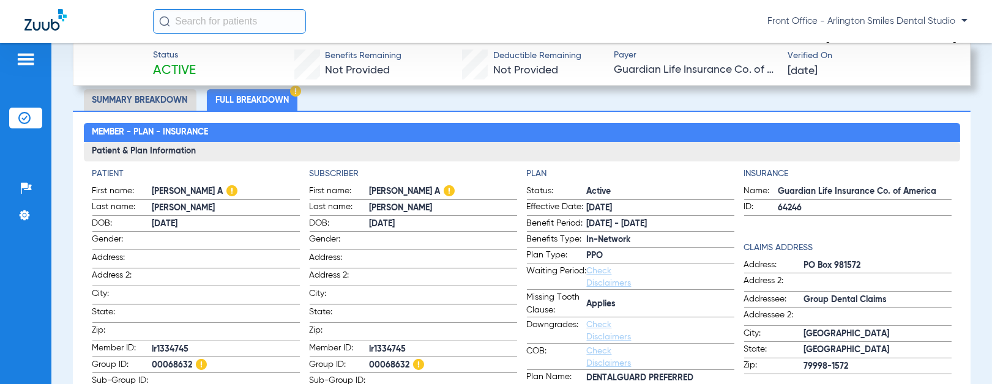
scroll to position [543, 0]
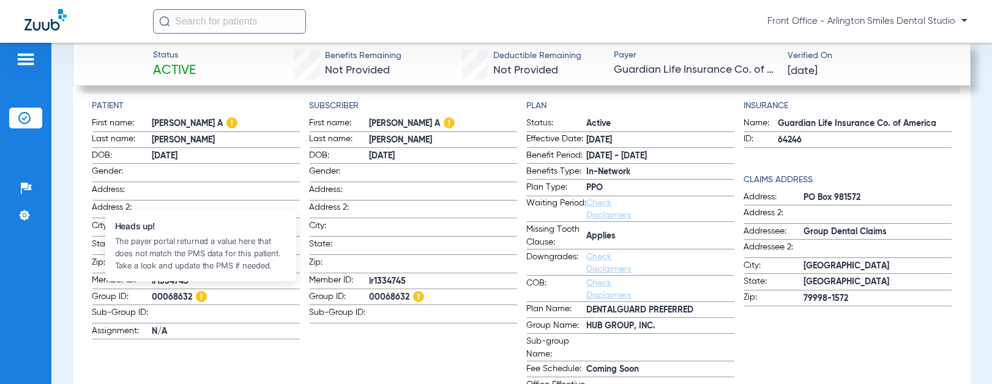
click at [200, 295] on img at bounding box center [201, 296] width 11 height 11
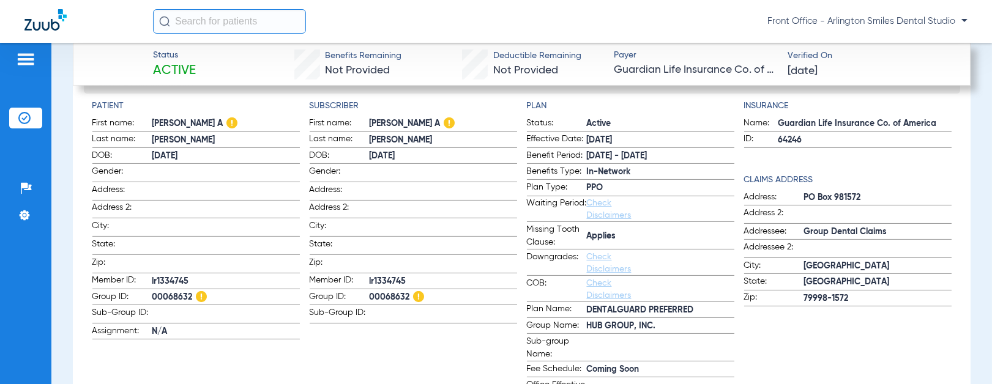
click at [69, 80] on div "Schedule Insurance Verification History Last Appt. Sync Time: [DATE] - 04:47 PM…" at bounding box center [521, 213] width 940 height 341
